Goal: Navigation & Orientation: Find specific page/section

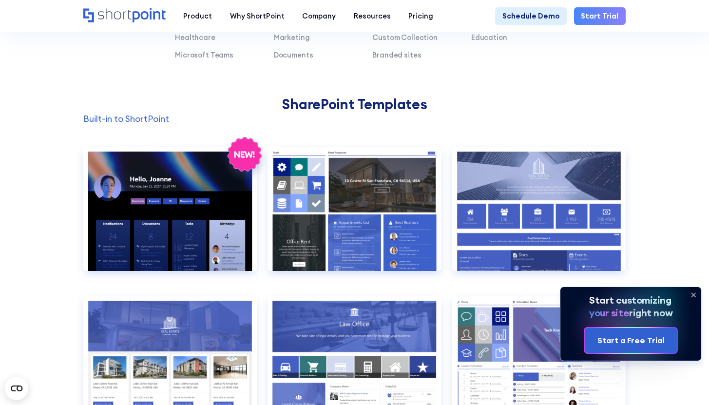
scroll to position [695, 0]
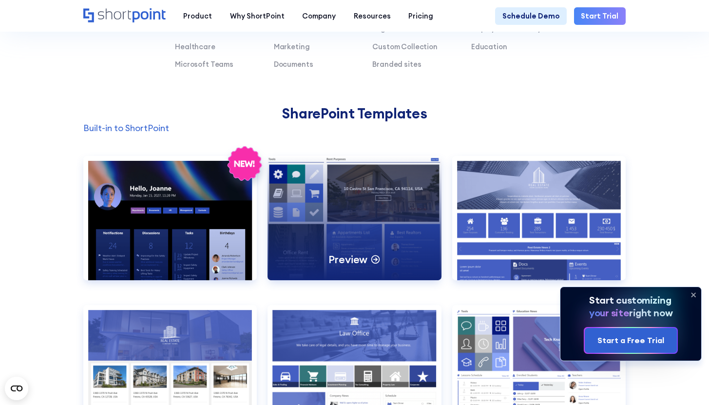
click at [373, 225] on div "Preview" at bounding box center [353, 218] width 173 height 124
